Goal: Transaction & Acquisition: Book appointment/travel/reservation

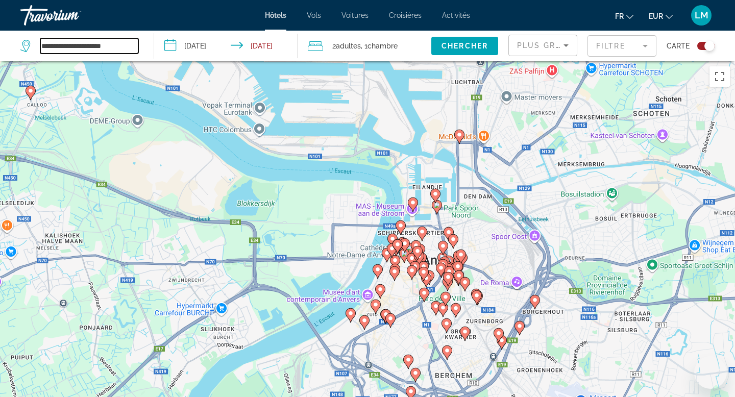
click at [94, 44] on input "**********" at bounding box center [89, 45] width 98 height 15
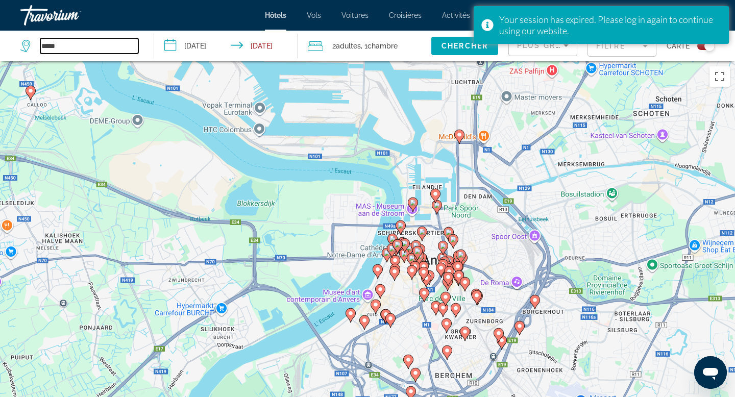
type input "*****"
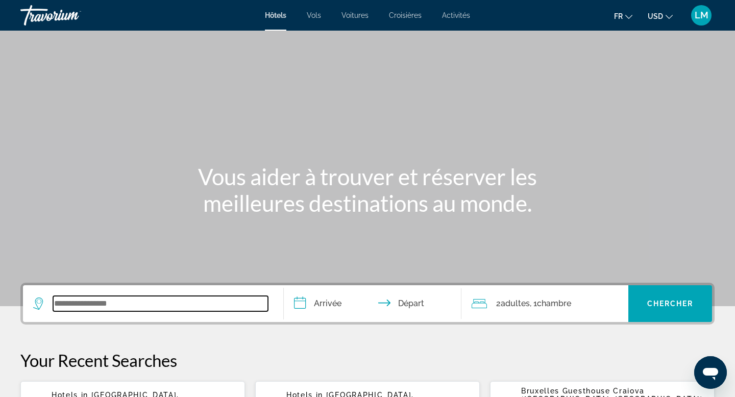
click at [123, 307] on input "Search widget" at bounding box center [160, 303] width 215 height 15
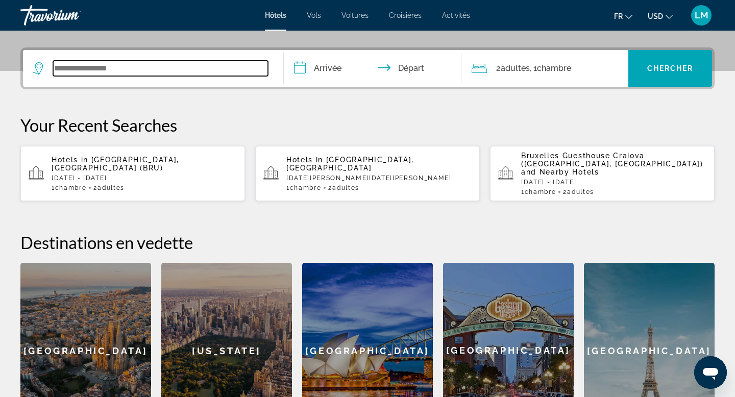
scroll to position [250, 0]
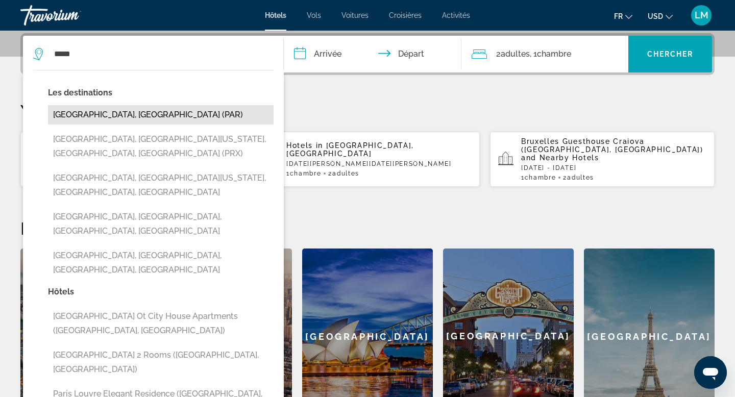
click at [145, 111] on button "[GEOGRAPHIC_DATA], [GEOGRAPHIC_DATA] (PAR)" at bounding box center [161, 114] width 226 height 19
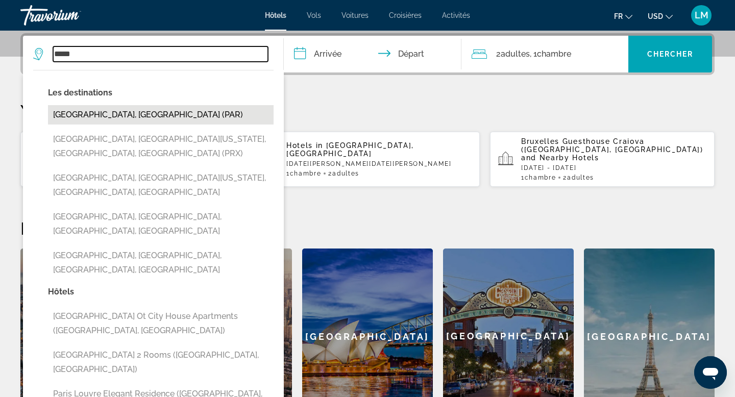
type input "**********"
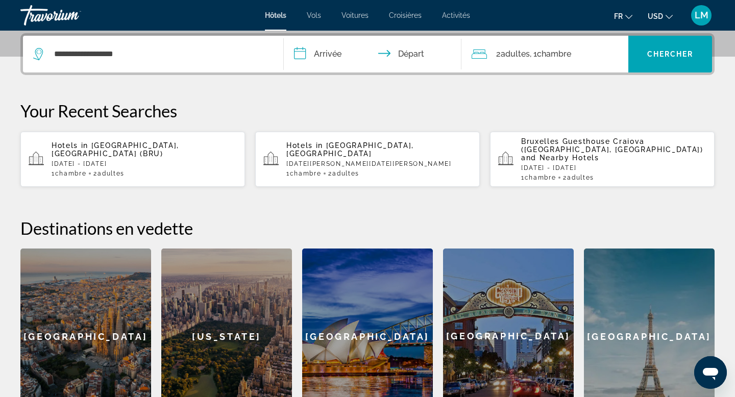
click at [322, 61] on input "**********" at bounding box center [375, 56] width 182 height 40
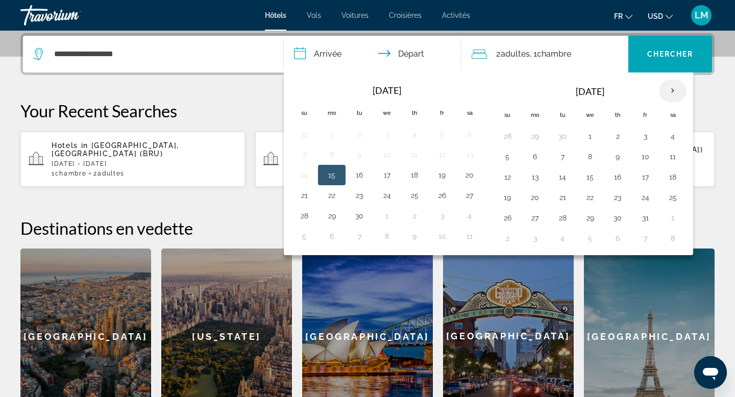
click at [675, 86] on th "Next month" at bounding box center [673, 91] width 28 height 22
click at [647, 135] on button "5" at bounding box center [645, 136] width 16 height 14
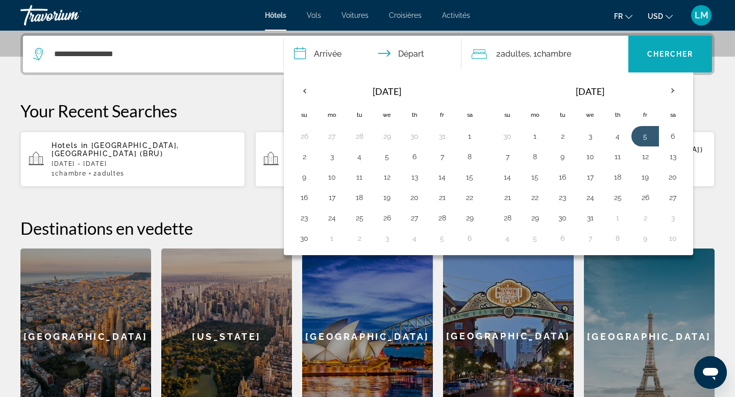
click at [676, 56] on span "Chercher" at bounding box center [670, 54] width 46 height 8
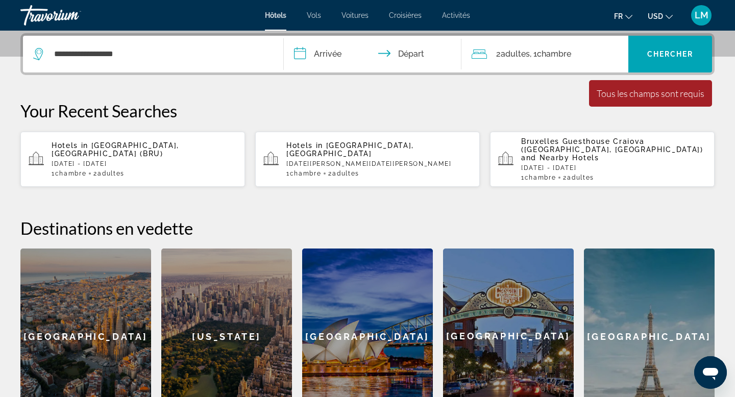
click at [349, 54] on input "**********" at bounding box center [375, 56] width 182 height 40
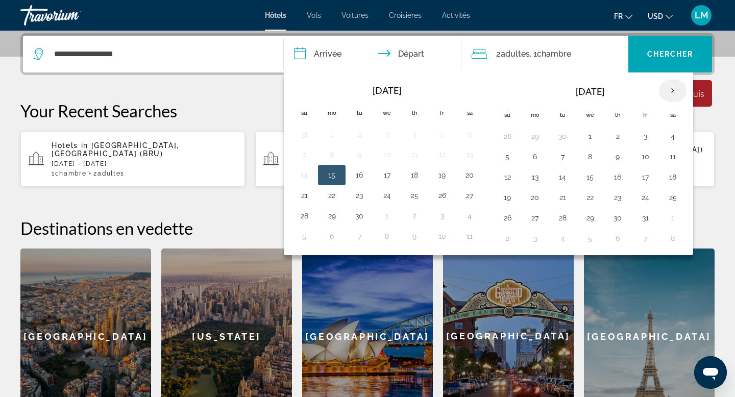
click at [674, 90] on th "Next month" at bounding box center [673, 91] width 28 height 22
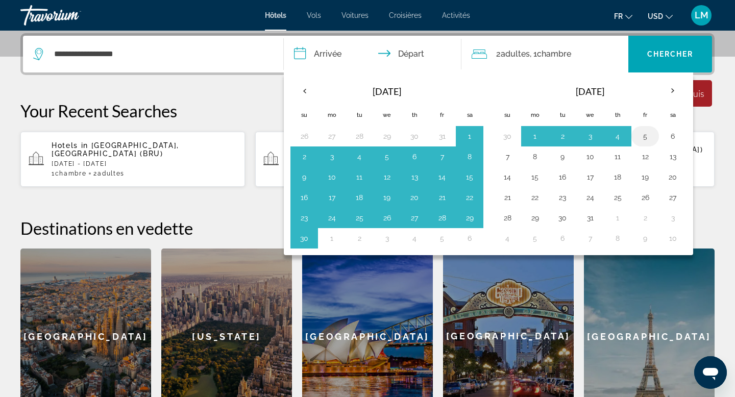
click at [651, 138] on button "5" at bounding box center [645, 136] width 16 height 14
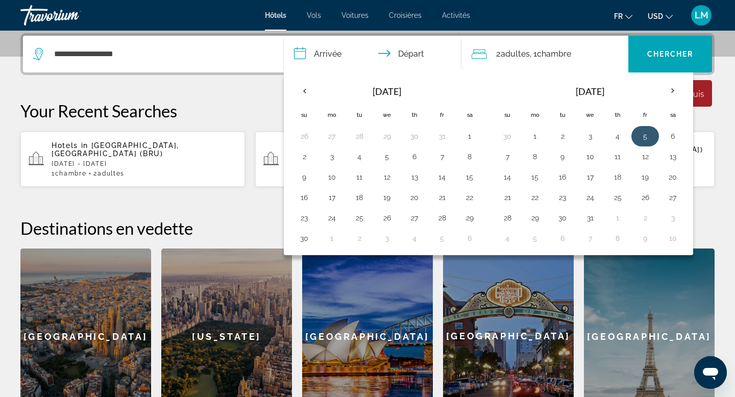
click at [651, 138] on button "5" at bounding box center [645, 136] width 16 height 14
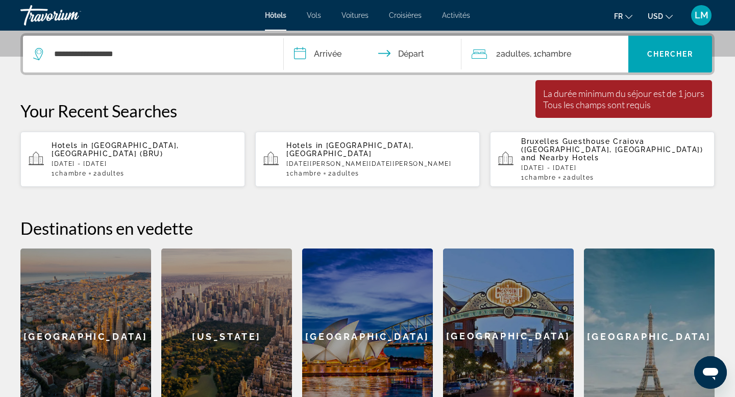
click at [331, 64] on input "**********" at bounding box center [375, 56] width 182 height 40
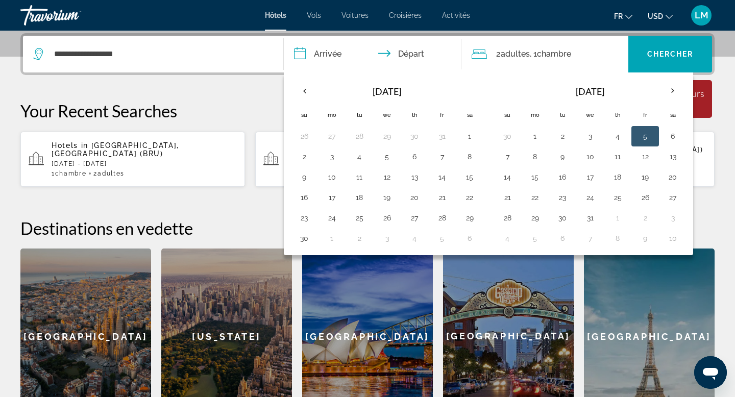
click at [646, 135] on button "5" at bounding box center [645, 136] width 16 height 14
click at [673, 135] on button "6" at bounding box center [673, 136] width 16 height 14
type input "**********"
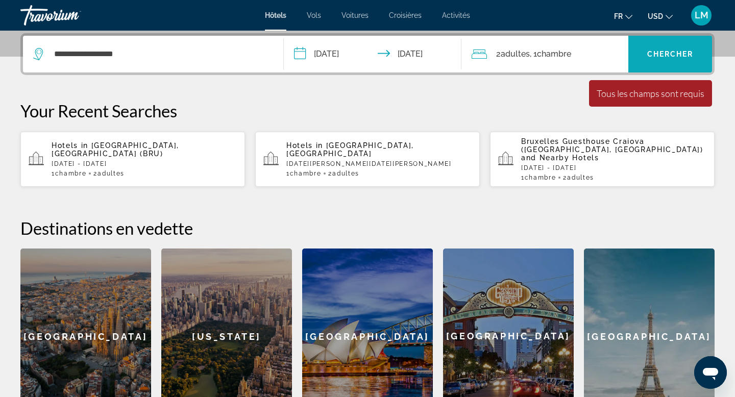
click at [678, 51] on span "Chercher" at bounding box center [670, 54] width 46 height 8
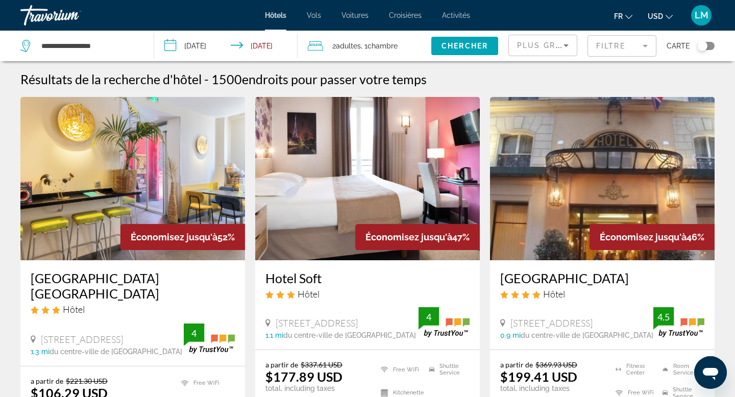
click at [709, 42] on div "Toggle map" at bounding box center [705, 46] width 17 height 8
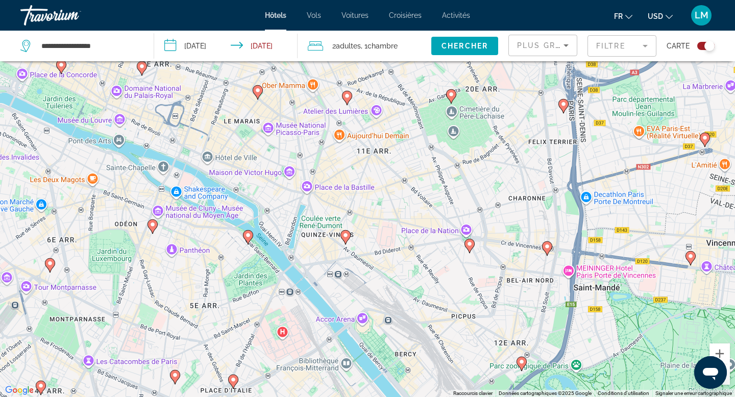
drag, startPoint x: 204, startPoint y: 159, endPoint x: 270, endPoint y: 197, distance: 75.5
click at [270, 197] on div "Pour activer le glissement avec le clavier, appuyez sur Alt+Entrée. Une fois ce…" at bounding box center [367, 198] width 735 height 397
click at [262, 95] on gmp-advanced-marker "Main content" at bounding box center [258, 92] width 10 height 15
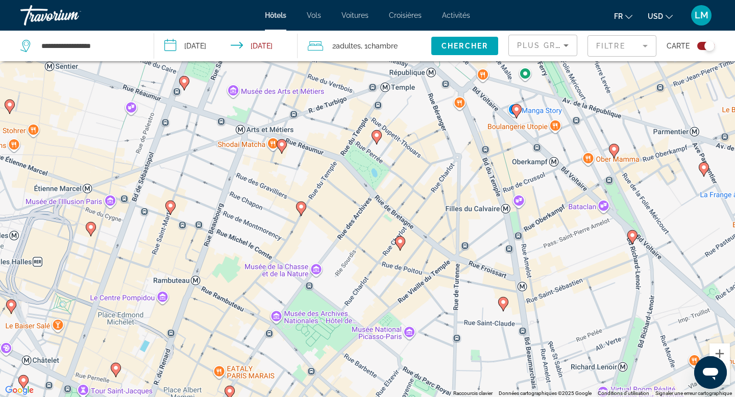
click at [301, 209] on image "Main content" at bounding box center [301, 207] width 6 height 6
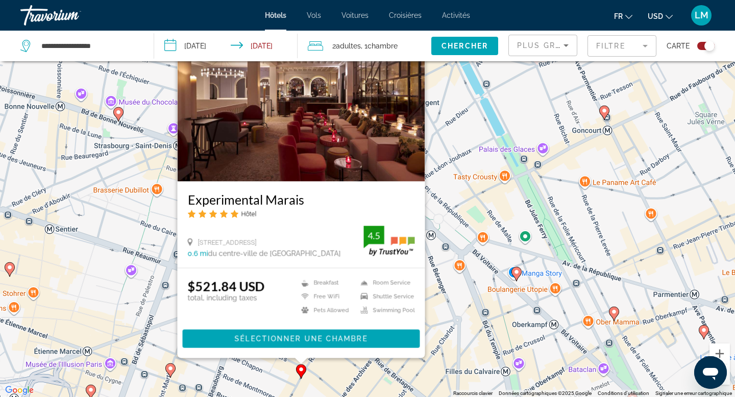
click at [391, 377] on div "Pour naviguer, appuyez sur les touches fléchées. Pour activer le glissement ave…" at bounding box center [367, 198] width 735 height 397
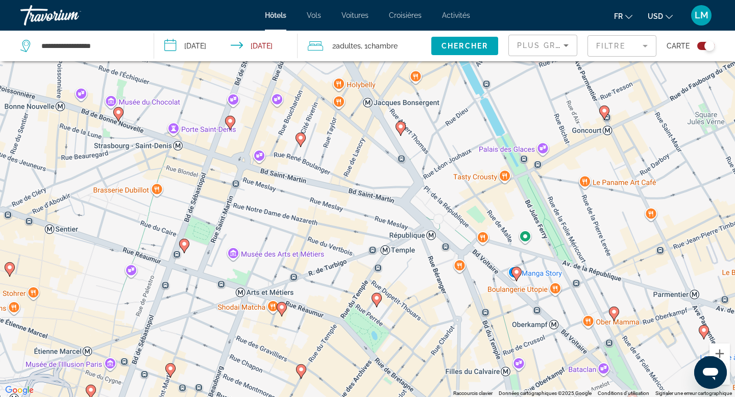
click at [379, 304] on gmp-advanced-marker "Main content" at bounding box center [377, 300] width 10 height 15
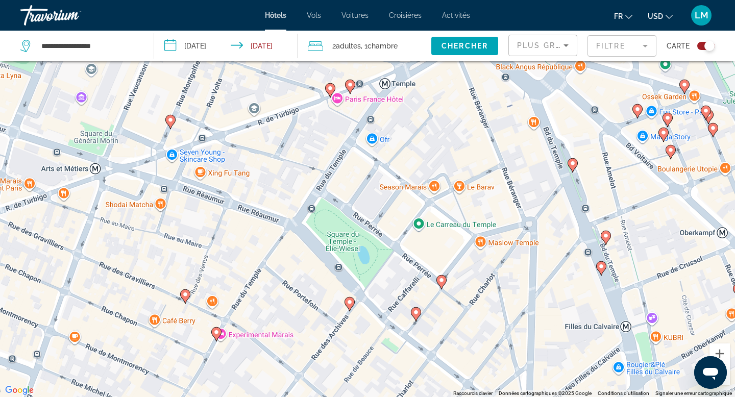
click at [704, 45] on div "Toggle map" at bounding box center [705, 46] width 17 height 8
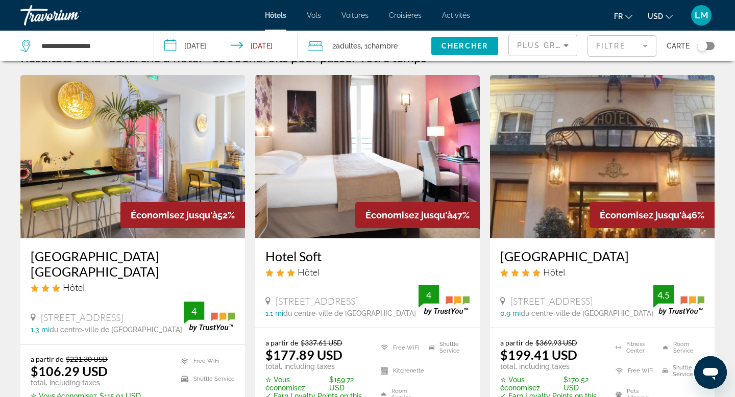
scroll to position [0, 0]
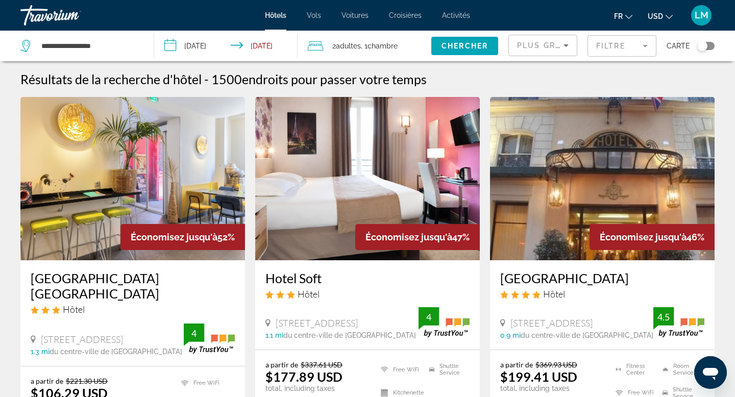
click at [614, 42] on mat-form-field "Filtre" at bounding box center [622, 45] width 69 height 21
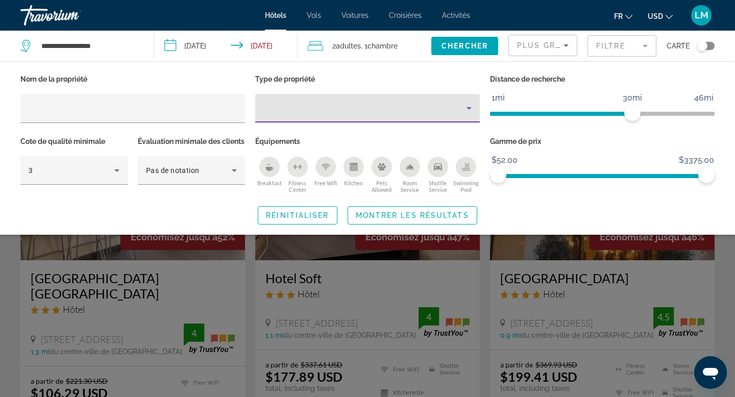
click at [324, 111] on div "Property type" at bounding box center [364, 108] width 203 height 12
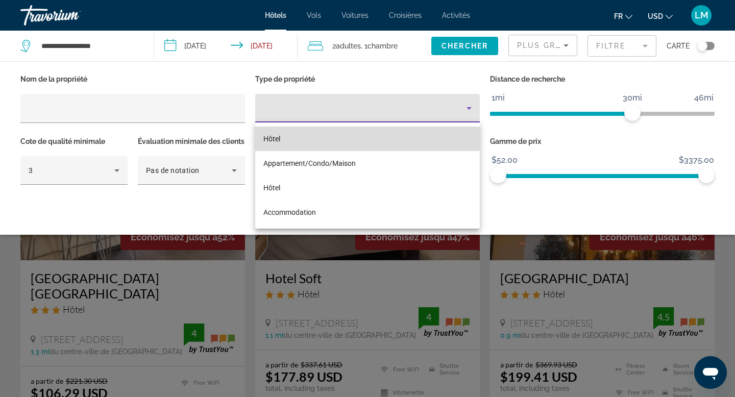
click at [317, 138] on mat-option "Hôtel" at bounding box center [367, 139] width 225 height 25
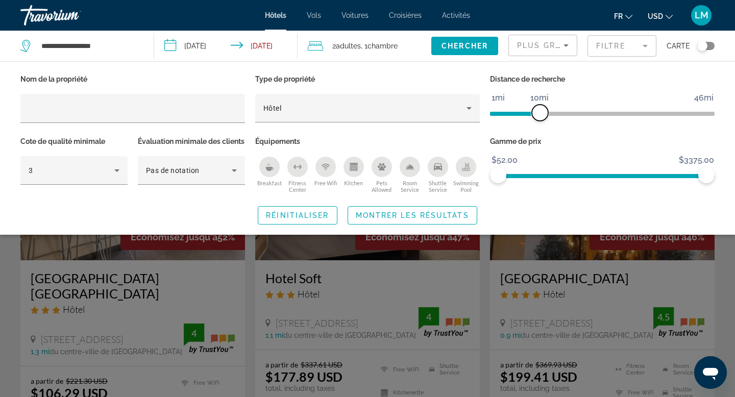
drag, startPoint x: 632, startPoint y: 112, endPoint x: 540, endPoint y: 116, distance: 92.5
click at [540, 116] on span "ngx-slider" at bounding box center [540, 113] width 16 height 16
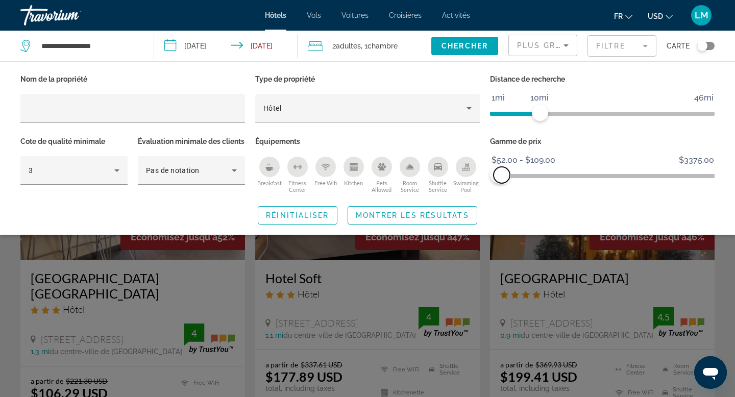
drag, startPoint x: 707, startPoint y: 168, endPoint x: 503, endPoint y: 180, distance: 204.1
click at [503, 180] on span "ngx-slider-max" at bounding box center [502, 175] width 16 height 16
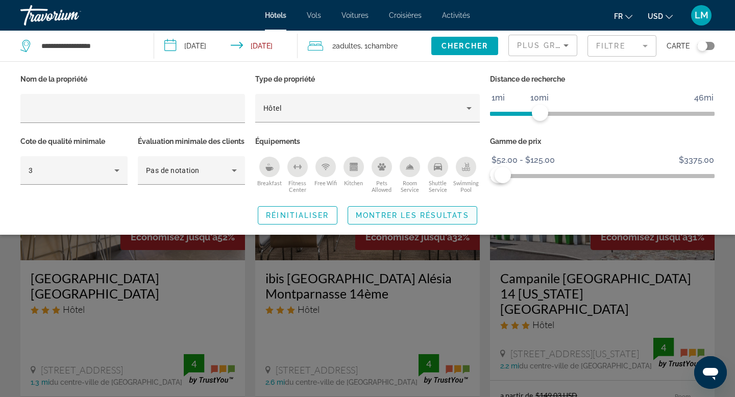
click at [395, 228] on span "Search widget" at bounding box center [412, 215] width 129 height 25
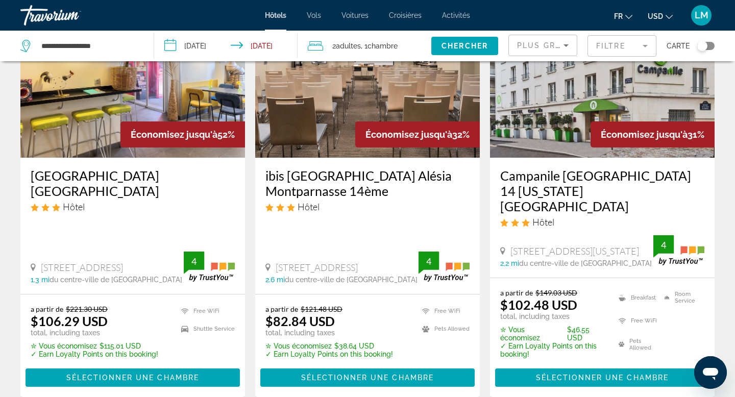
scroll to position [105, 0]
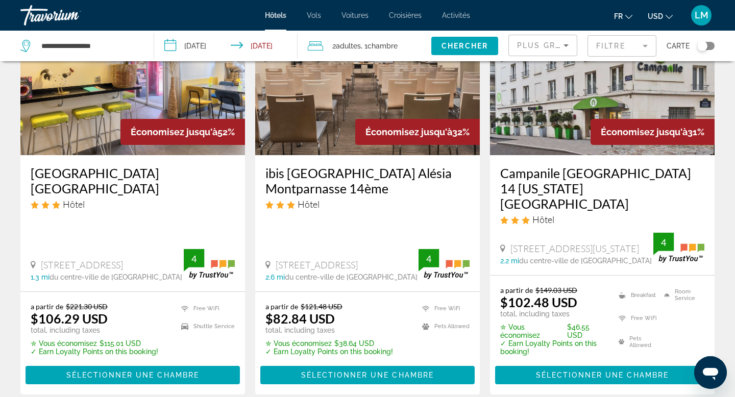
click at [665, 17] on button "USD USD ($) MXN (Mex$) CAD (Can$) GBP (£) EUR (€) AUD (A$) NZD (NZ$) CNY (CN¥)" at bounding box center [660, 16] width 25 height 15
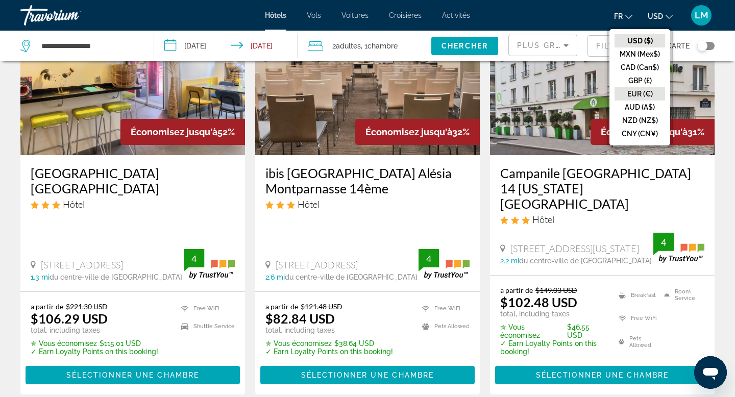
click at [646, 93] on button "EUR (€)" at bounding box center [640, 93] width 51 height 13
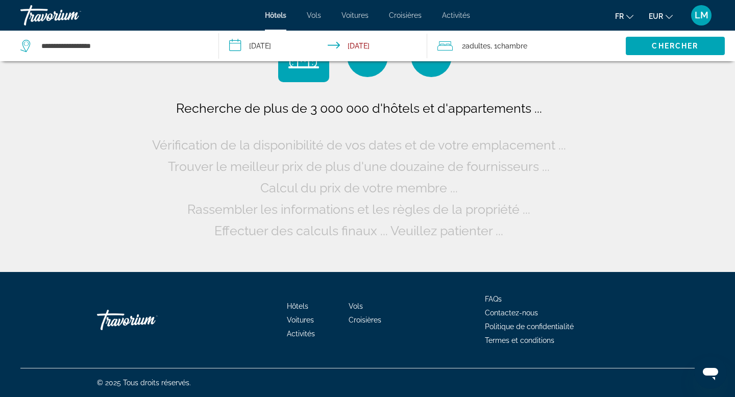
scroll to position [0, 0]
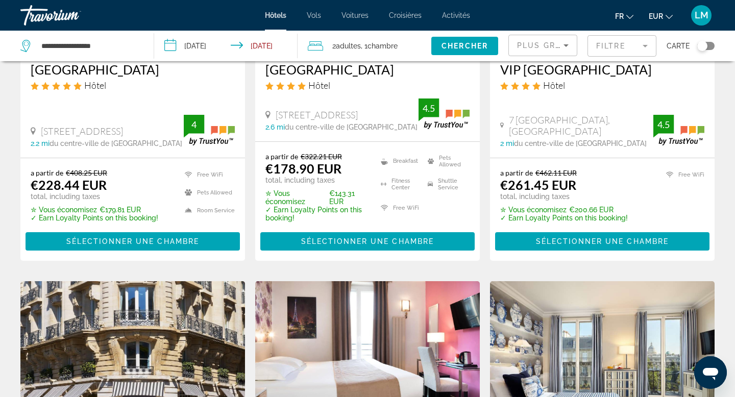
scroll to position [510, 0]
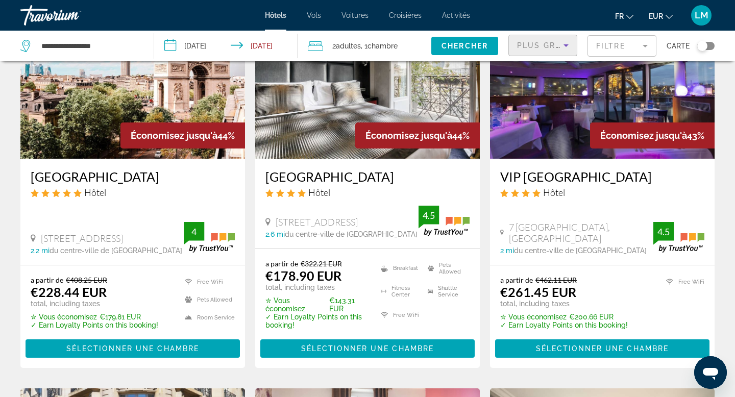
click at [555, 43] on span "Plus grandes économies" at bounding box center [578, 45] width 122 height 8
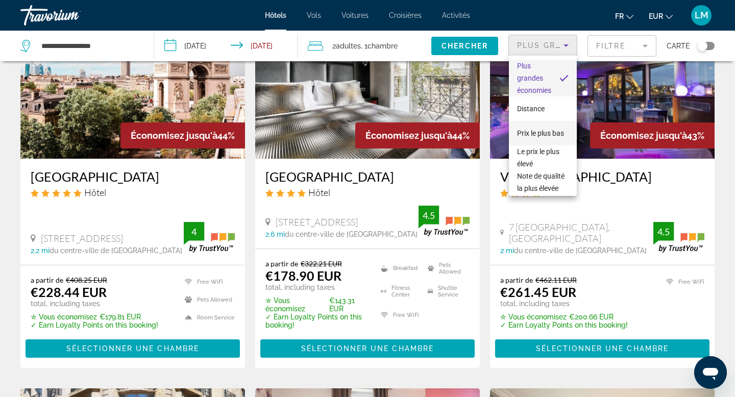
click at [549, 137] on span "Prix le plus bas" at bounding box center [540, 133] width 47 height 8
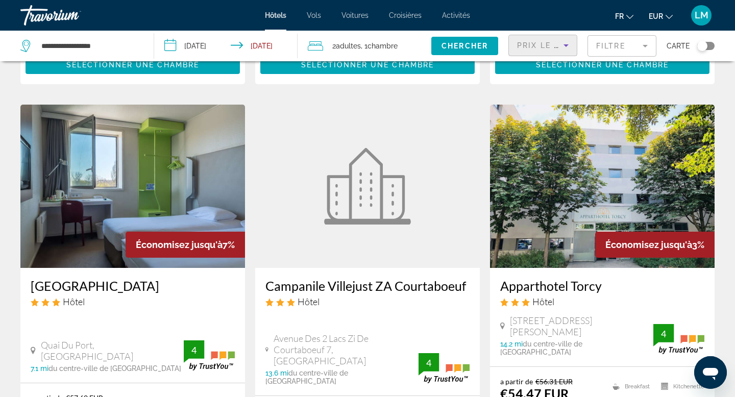
scroll to position [461, 0]
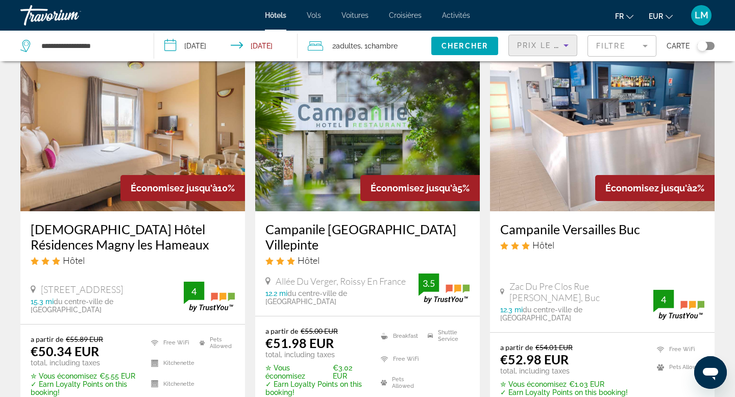
click at [534, 38] on div "Prix le plus bas" at bounding box center [543, 49] width 52 height 29
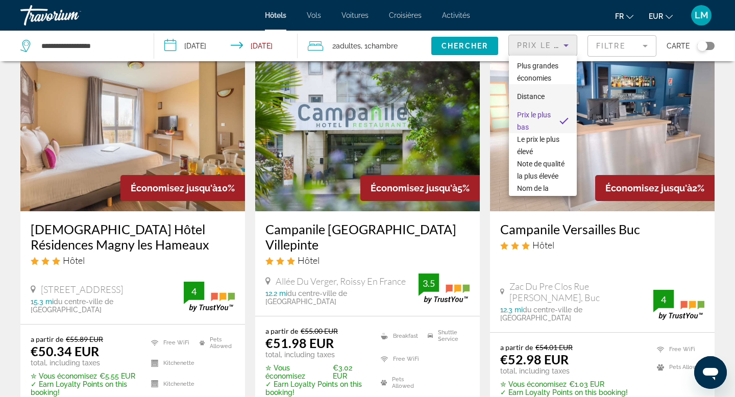
click at [528, 96] on span "Distance" at bounding box center [531, 96] width 28 height 8
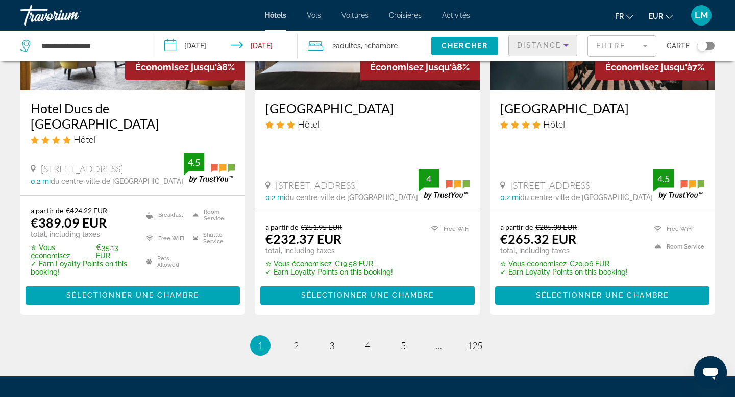
scroll to position [1422, 0]
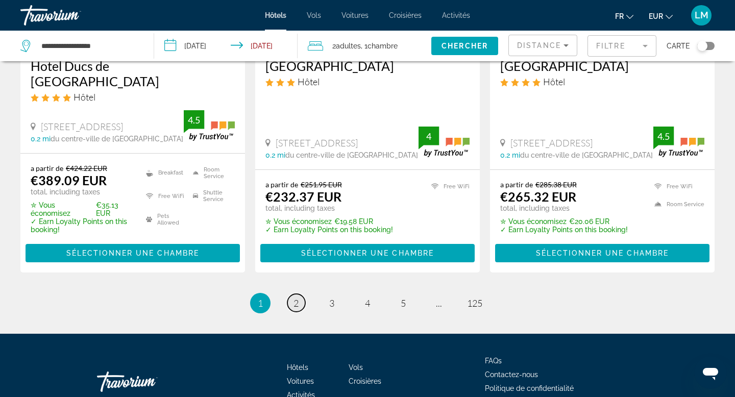
click at [298, 298] on span "2" at bounding box center [296, 303] width 5 height 11
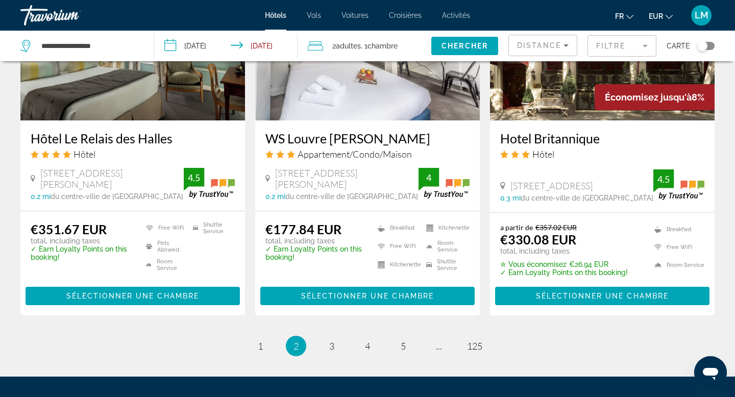
scroll to position [1349, 0]
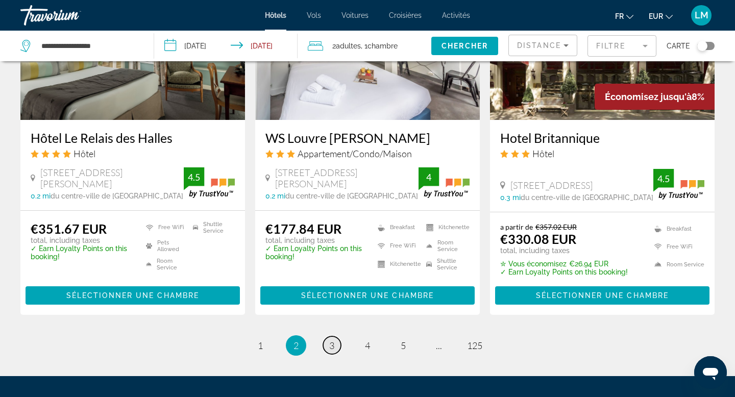
click at [329, 340] on span "3" at bounding box center [331, 345] width 5 height 11
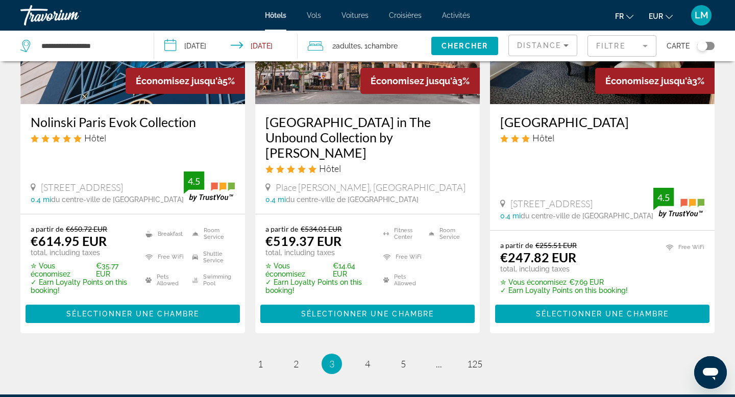
scroll to position [1368, 0]
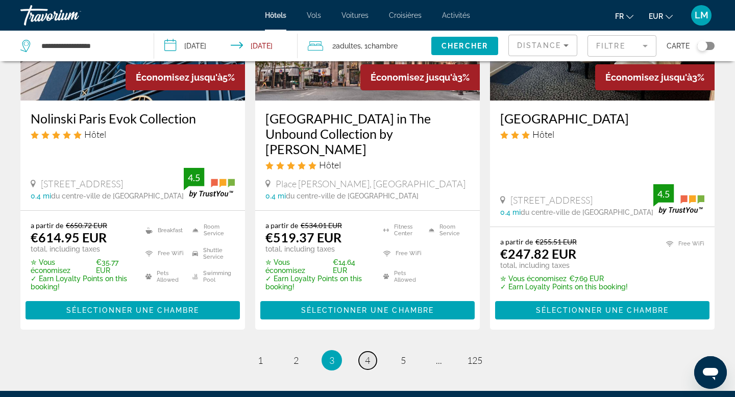
click at [371, 352] on link "page 4" at bounding box center [368, 361] width 18 height 18
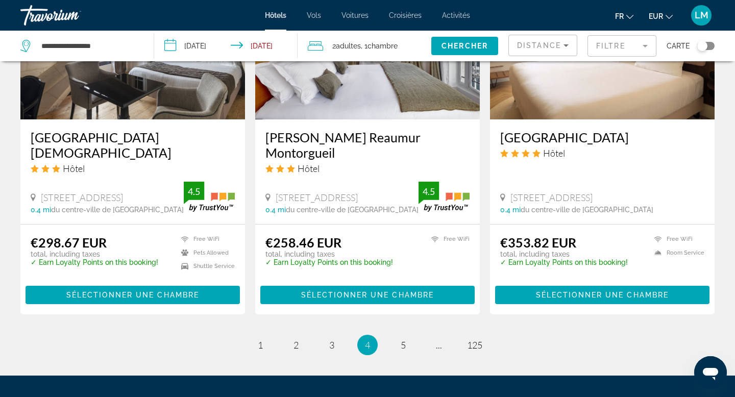
scroll to position [1267, 0]
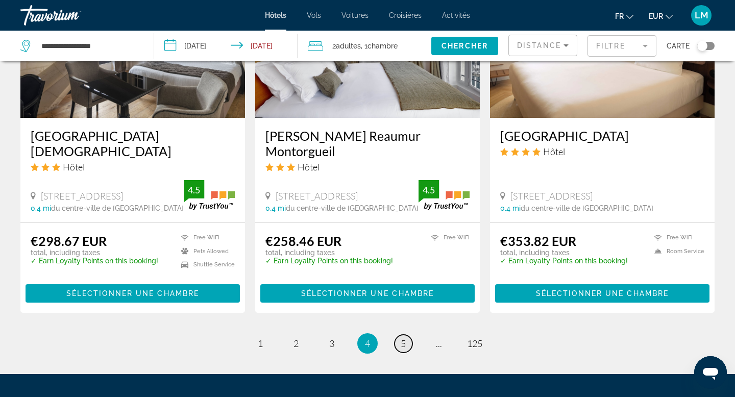
click at [403, 338] on span "5" at bounding box center [403, 343] width 5 height 11
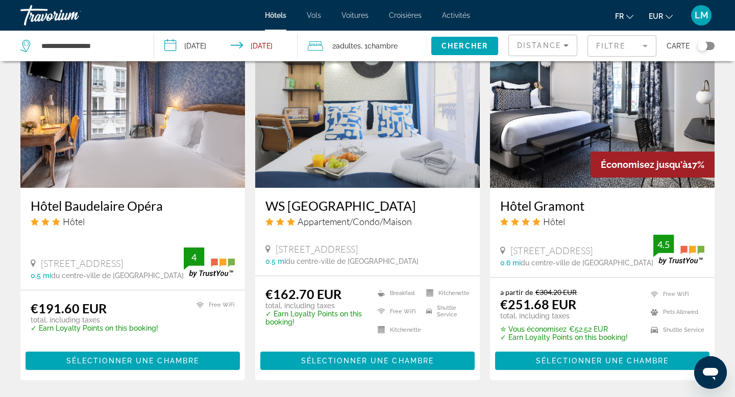
scroll to position [1238, 0]
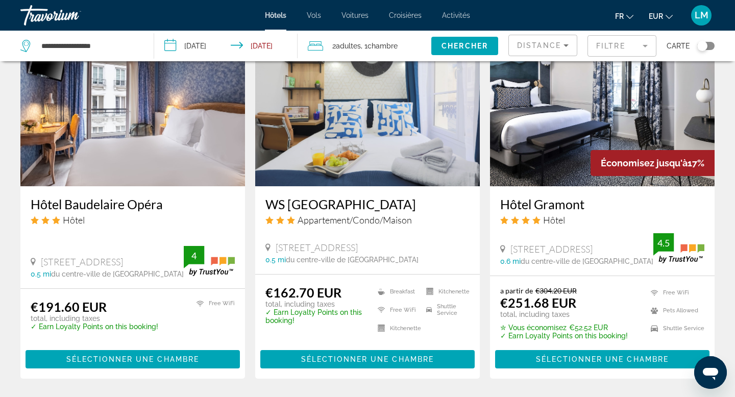
click at [538, 41] on span "Distance" at bounding box center [539, 45] width 44 height 8
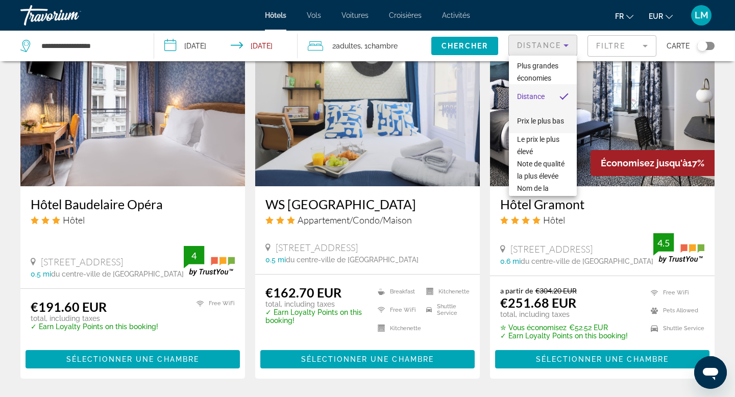
click at [539, 128] on mat-option "Prix le plus bas" at bounding box center [543, 121] width 68 height 25
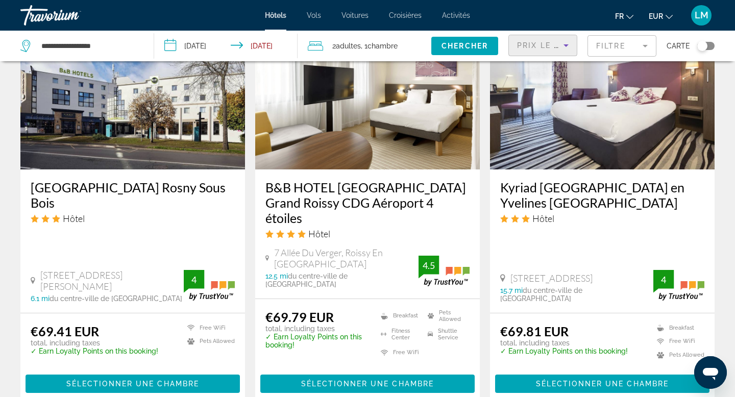
scroll to position [1326, 0]
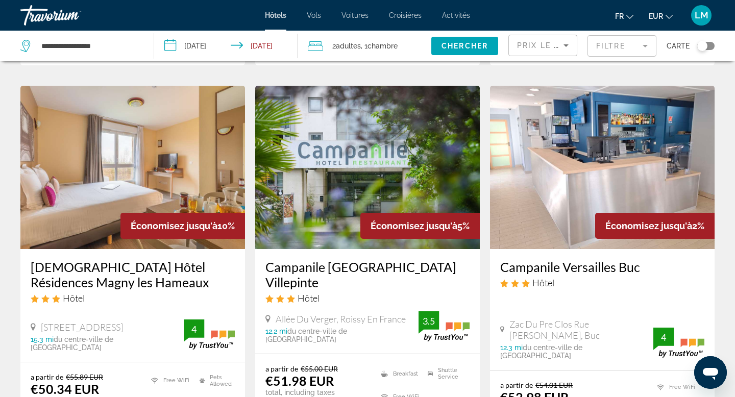
scroll to position [424, 0]
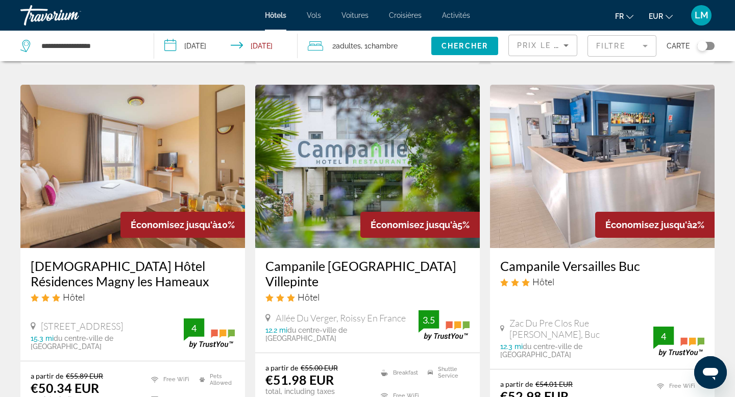
click at [552, 43] on span "Prix le plus bas" at bounding box center [557, 45] width 80 height 8
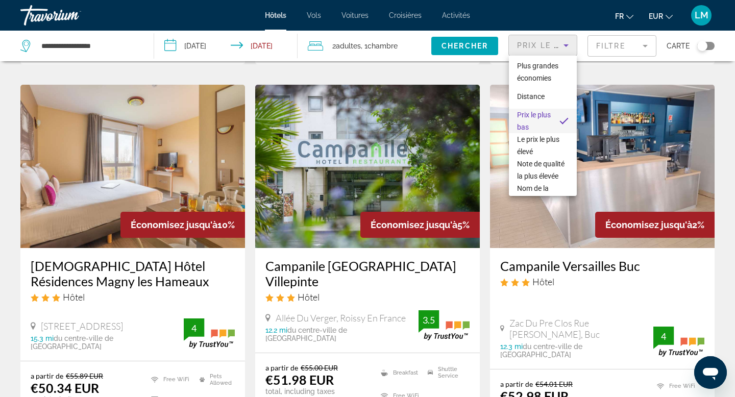
click at [552, 43] on div at bounding box center [367, 198] width 735 height 397
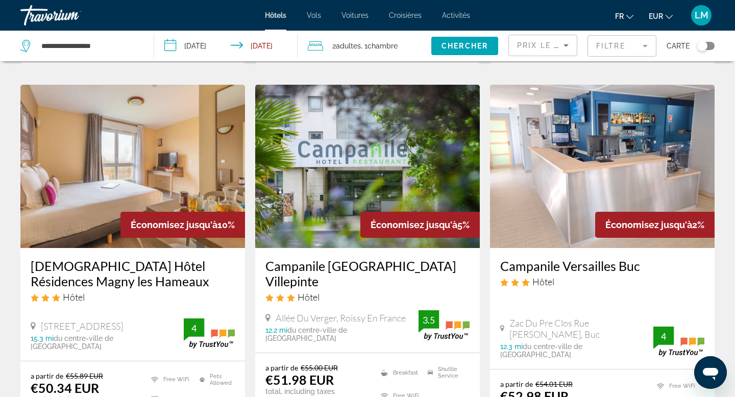
click at [631, 58] on div "Filtre" at bounding box center [622, 46] width 69 height 31
click at [631, 48] on mat-form-field "Filtre" at bounding box center [622, 45] width 69 height 21
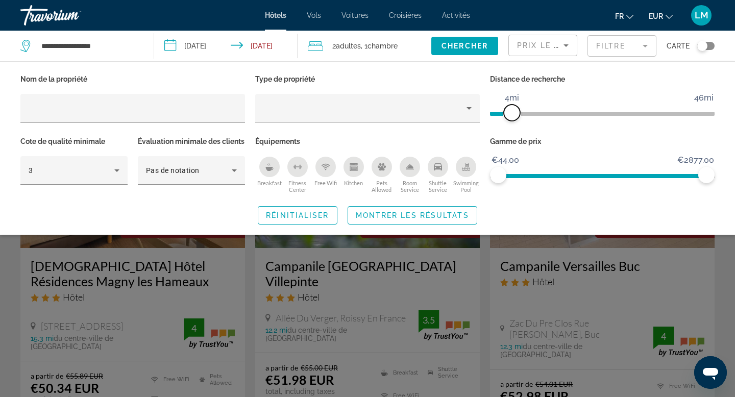
drag, startPoint x: 633, startPoint y: 107, endPoint x: 513, endPoint y: 115, distance: 120.8
click at [513, 115] on span "ngx-slider" at bounding box center [512, 113] width 16 height 16
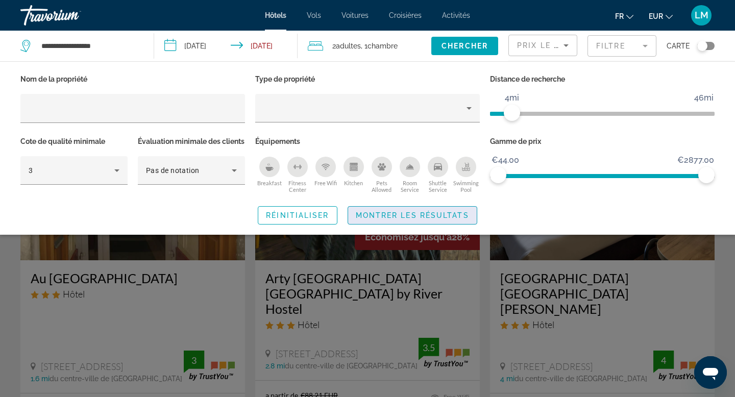
click at [400, 220] on span "Montrer les résultats" at bounding box center [412, 215] width 113 height 8
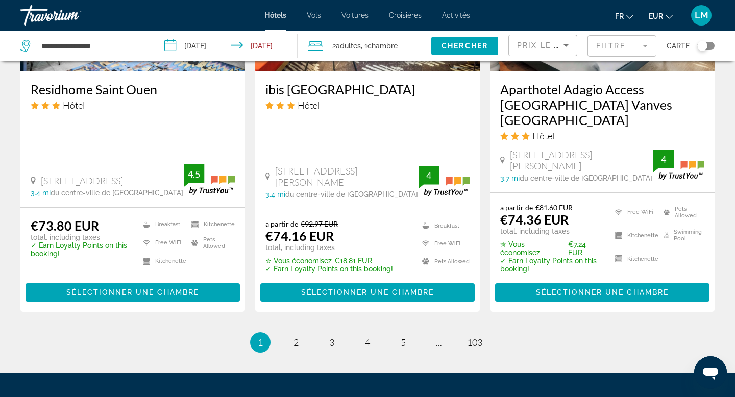
scroll to position [1444, 0]
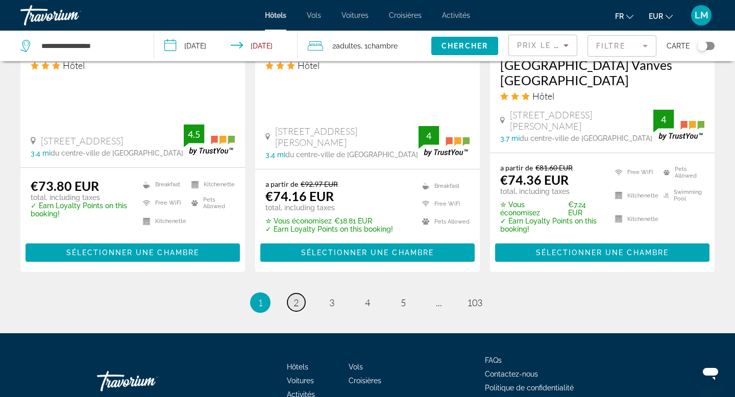
click at [295, 297] on span "2" at bounding box center [296, 302] width 5 height 11
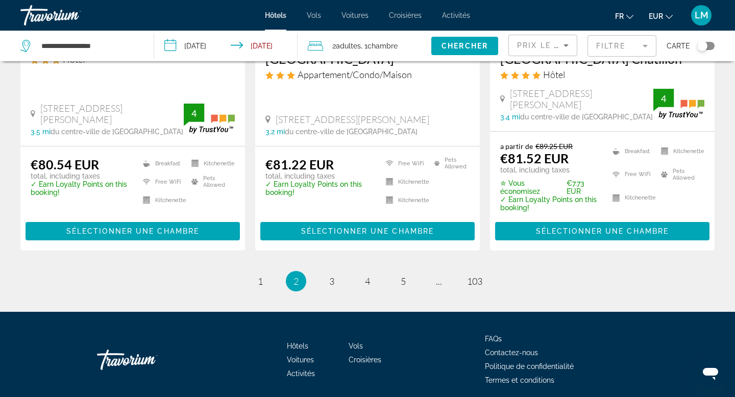
scroll to position [1427, 0]
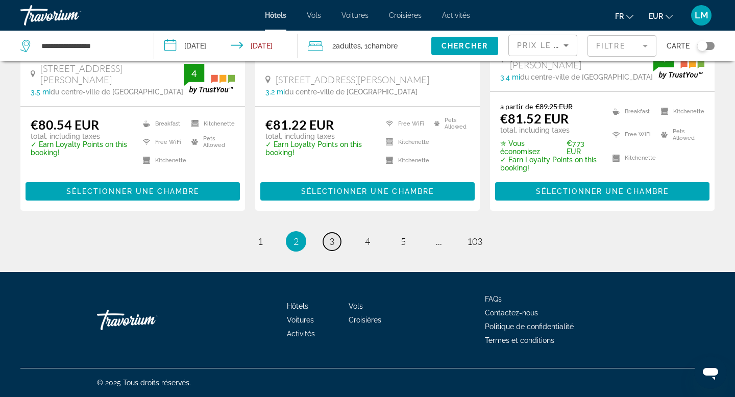
click at [331, 241] on span "3" at bounding box center [331, 241] width 5 height 11
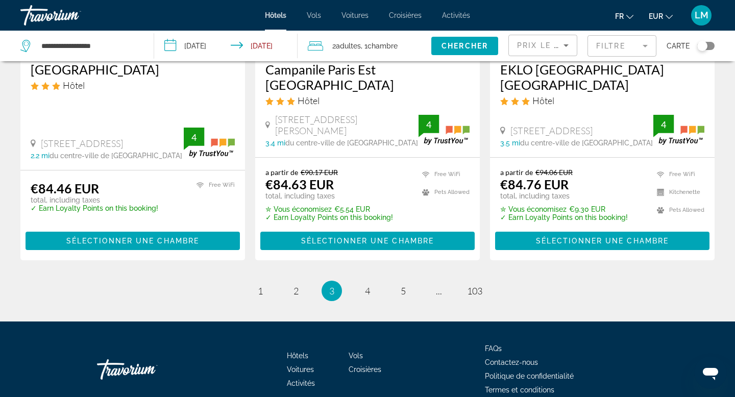
scroll to position [1436, 0]
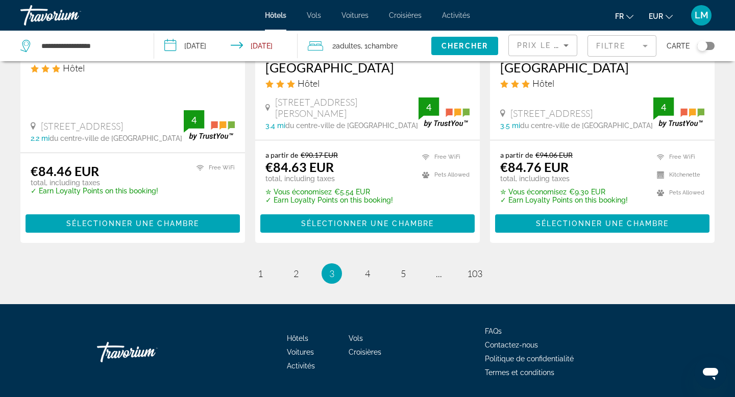
click at [705, 46] on div "Toggle map" at bounding box center [702, 46] width 10 height 10
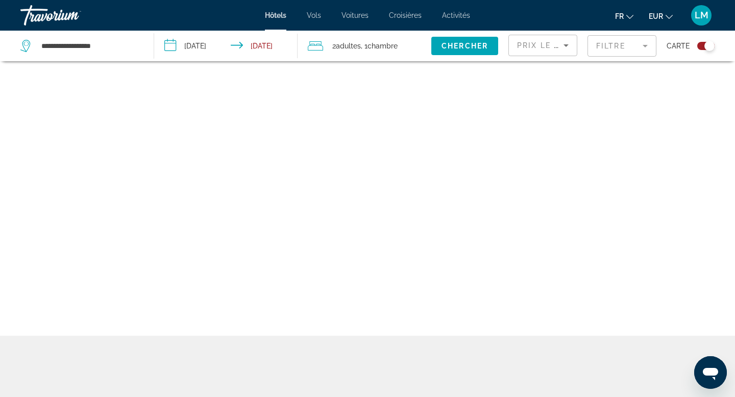
scroll to position [61, 0]
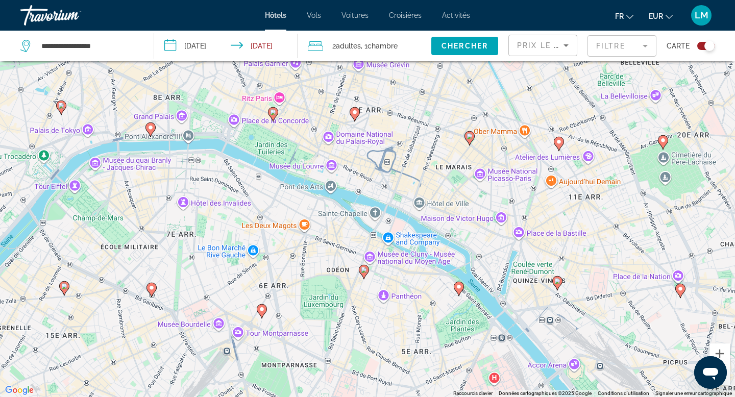
click at [471, 136] on image "Main content" at bounding box center [470, 136] width 6 height 6
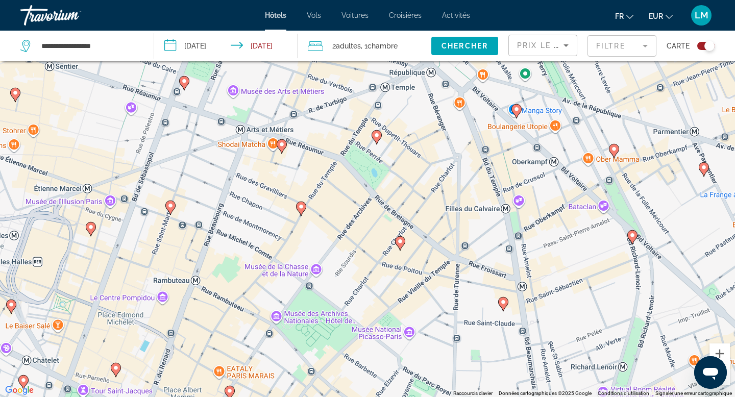
click at [400, 240] on image "Main content" at bounding box center [400, 241] width 6 height 6
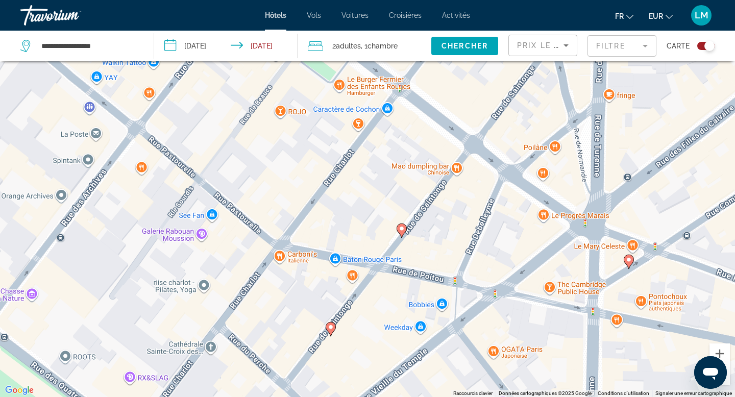
click at [399, 226] on image "Main content" at bounding box center [402, 229] width 6 height 6
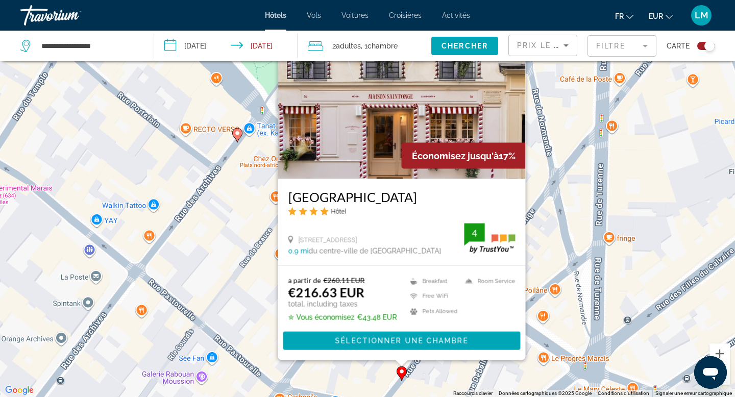
click at [572, 132] on div "Pour activer le glissement avec le clavier, appuyez sur Alt+Entrée. Une fois ce…" at bounding box center [367, 198] width 735 height 397
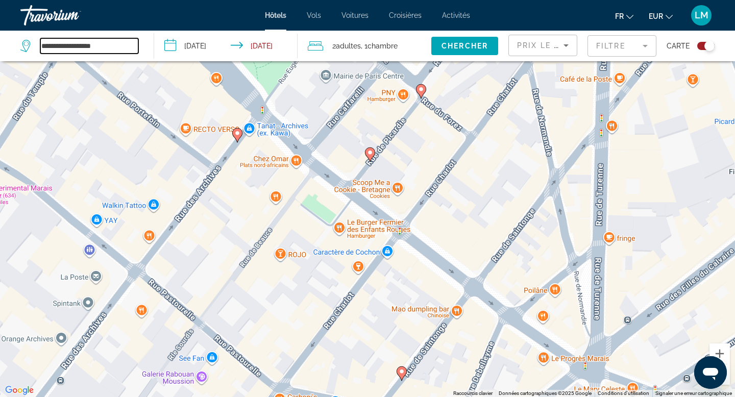
click at [93, 43] on input "**********" at bounding box center [89, 45] width 98 height 15
click at [99, 44] on input "**********" at bounding box center [89, 45] width 98 height 15
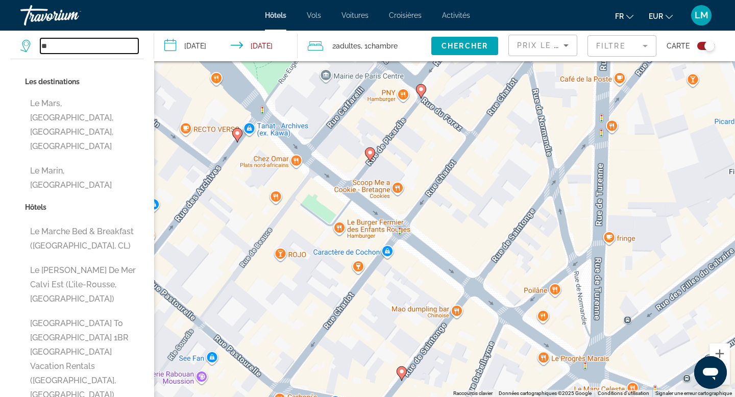
type input "*"
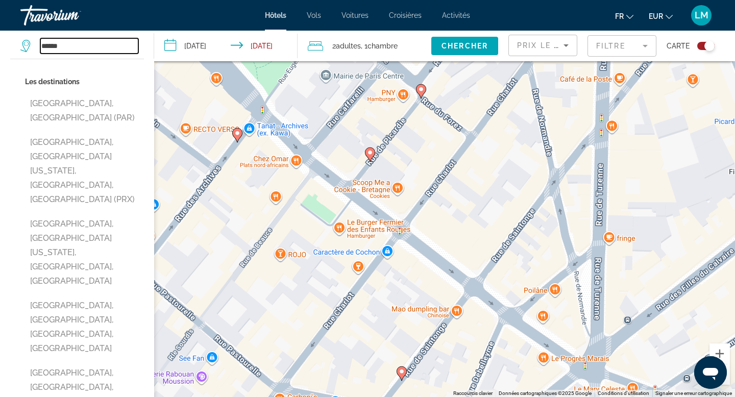
click at [99, 41] on input "*****" at bounding box center [89, 45] width 98 height 15
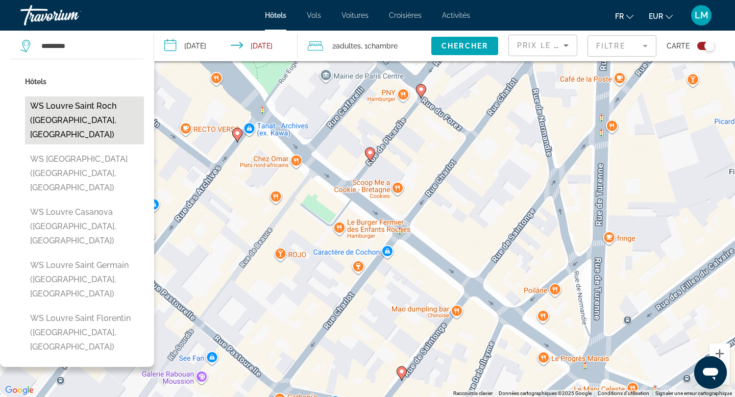
click at [98, 101] on button "WS Louvre Saint Roch ([GEOGRAPHIC_DATA], [GEOGRAPHIC_DATA])" at bounding box center [84, 120] width 119 height 48
type input "**********"
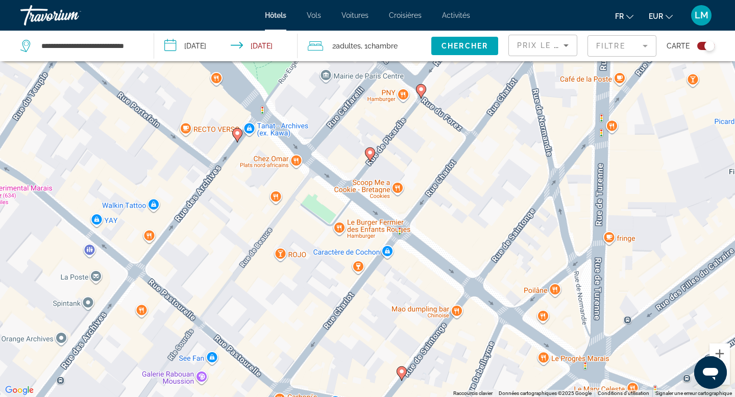
click at [707, 43] on div "Toggle map" at bounding box center [710, 46] width 10 height 10
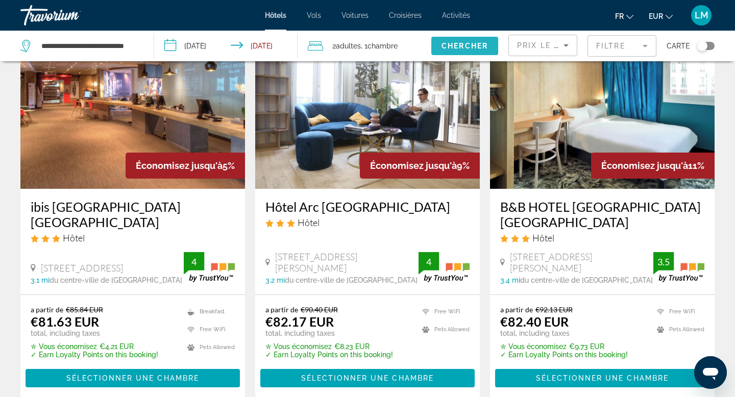
click at [461, 43] on span "Chercher" at bounding box center [465, 46] width 46 height 8
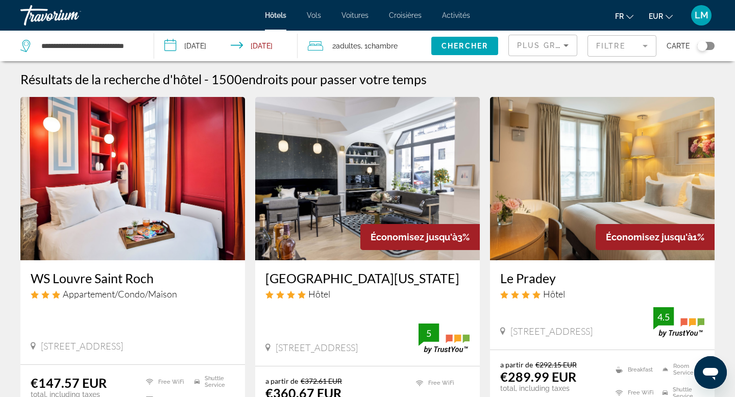
click at [196, 189] on img "Main content" at bounding box center [132, 178] width 225 height 163
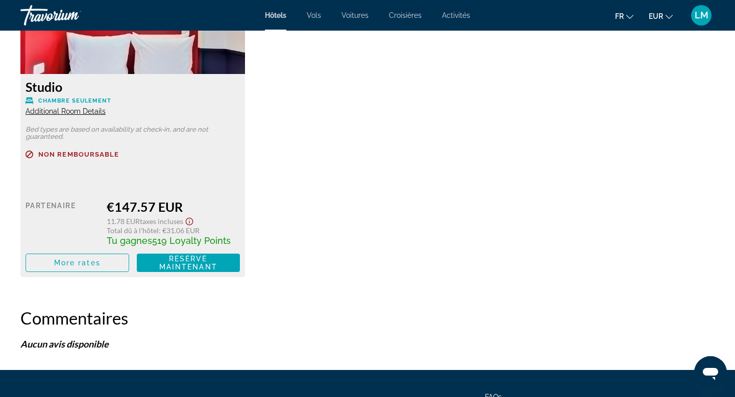
scroll to position [1508, 0]
